Goal: Information Seeking & Learning: Ask a question

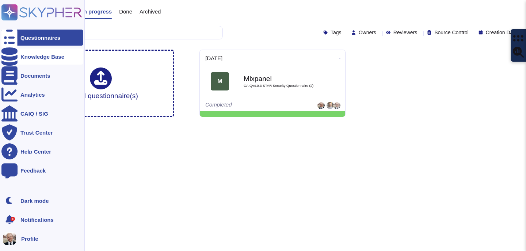
click at [45, 57] on div "Knowledge Base" at bounding box center [42, 56] width 44 height 5
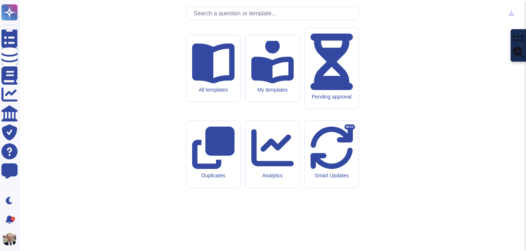
click at [217, 20] on input "text" at bounding box center [274, 13] width 169 height 13
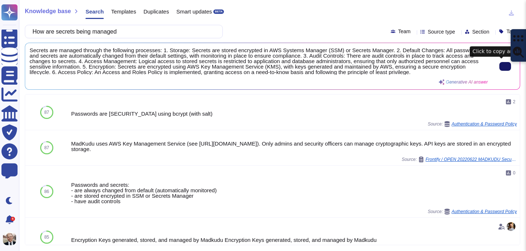
click at [500, 65] on button at bounding box center [506, 66] width 12 height 9
click at [114, 31] on input "How are secrets being managed" at bounding box center [122, 31] width 186 height 13
paste input "Are CSP and CORS controls being implemented to minimise risk of issues with the…"
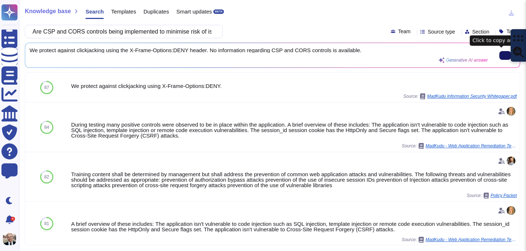
click at [501, 59] on button at bounding box center [506, 55] width 12 height 9
click at [147, 33] on input "Are CSP and CORS controls being implemented to minimise risk of issues with the…" at bounding box center [122, 31] width 186 height 13
paste input "What is restricting us from using a different key for associating records, like…"
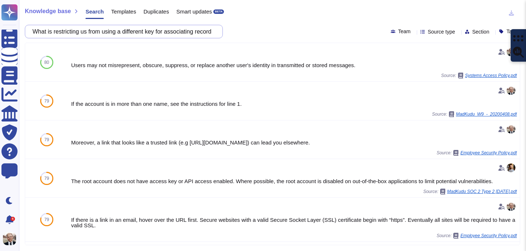
click at [145, 34] on input "What is restricting us from using a different key for associating records, like…" at bounding box center [122, 31] width 186 height 13
drag, startPoint x: 171, startPoint y: 33, endPoint x: 325, endPoint y: 29, distance: 154.3
click at [325, 29] on div "What is restricting us from using a different key for associating records, like…" at bounding box center [273, 32] width 496 height 14
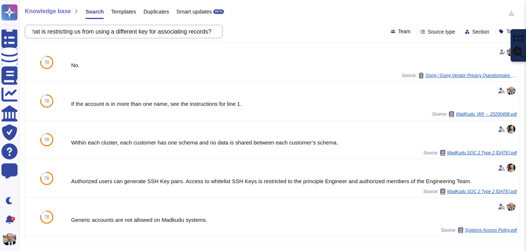
click at [147, 33] on input "What is restricting us from using a different key for associating records?" at bounding box center [122, 31] width 186 height 13
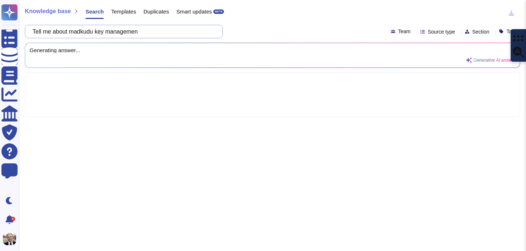
type input "Tell me about madkudu key management"
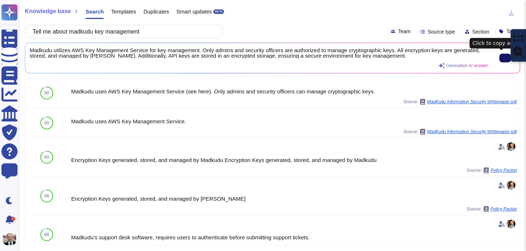
click at [505, 58] on icon at bounding box center [505, 58] width 0 height 0
